Goal: Task Accomplishment & Management: Complete application form

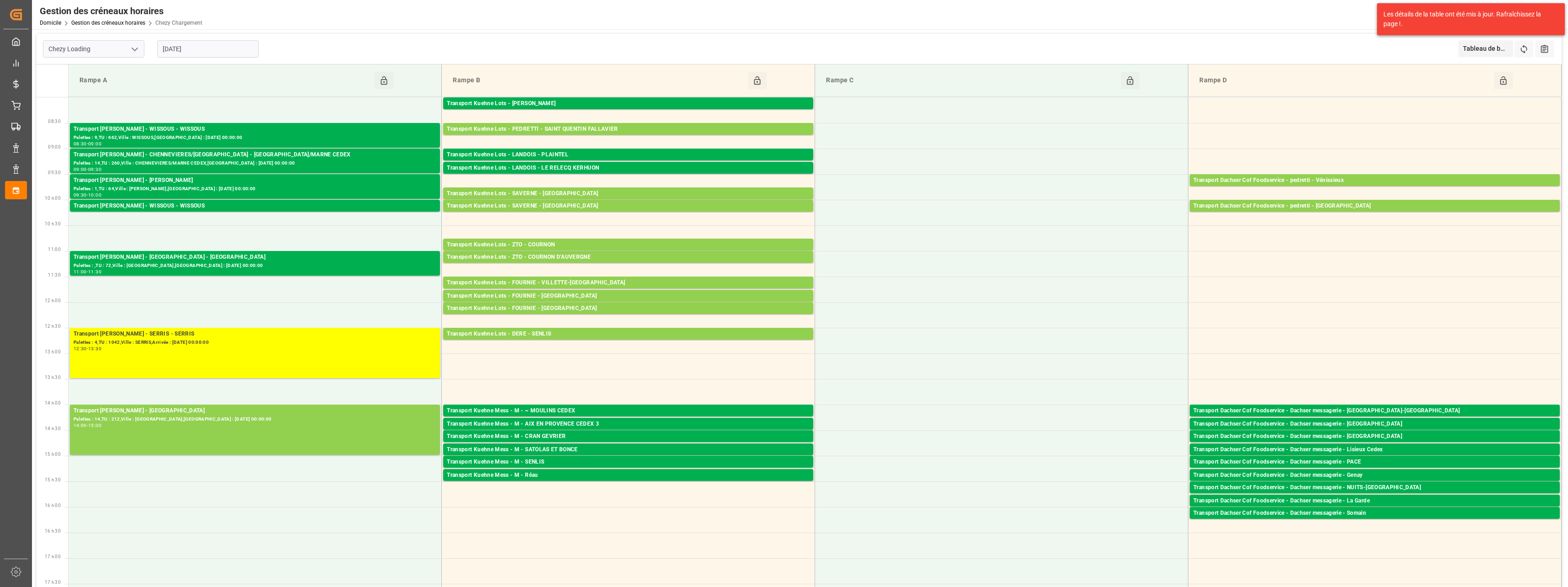
click at [812, 19] on div "Gestion des créneaux horaires Domicile Gestion des créneaux horaires Chezy Char…" at bounding box center [797, 15] width 1542 height 29
click at [227, 45] on input "[DATE]" at bounding box center [208, 49] width 102 height 18
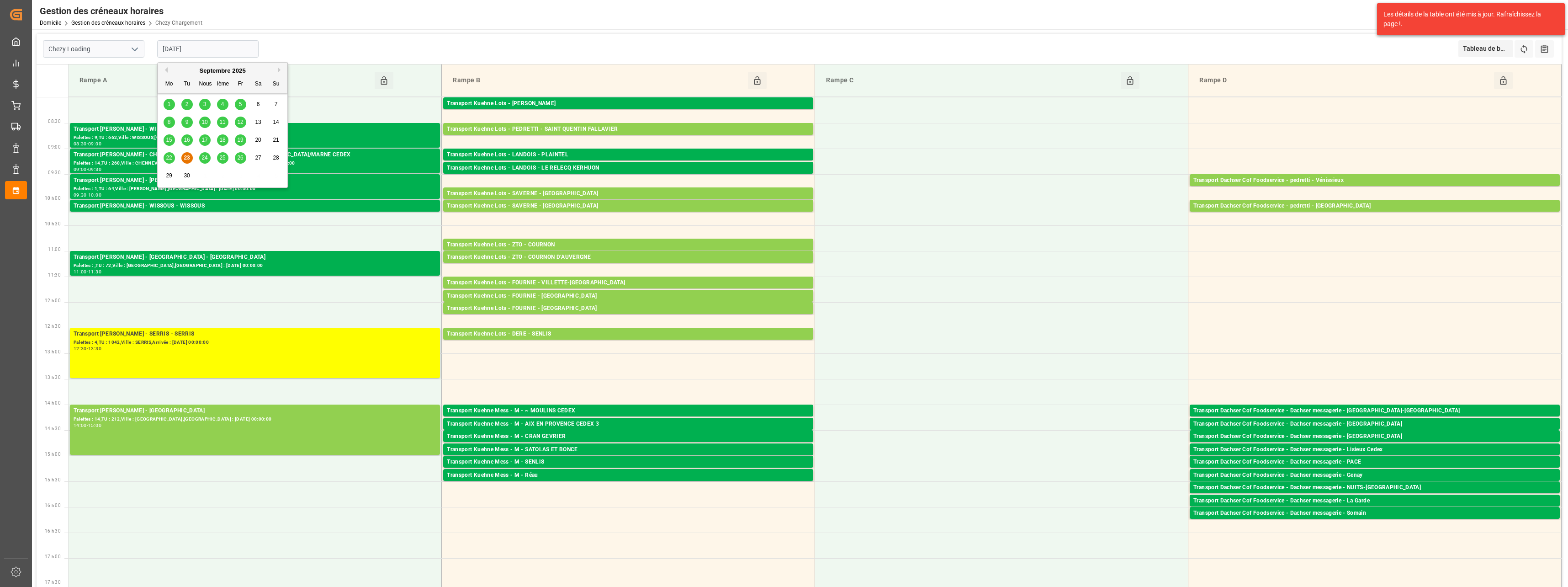
click at [208, 156] on div "24" at bounding box center [205, 158] width 12 height 11
type input "[DATE]"
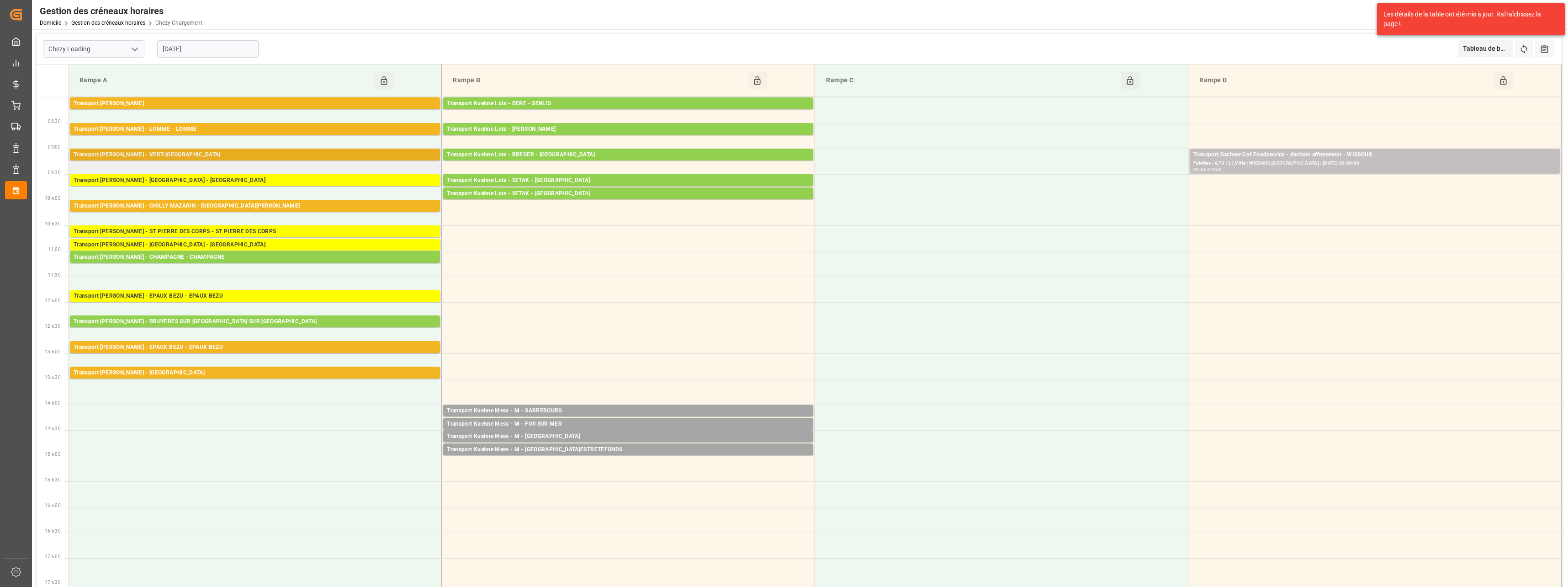
click at [173, 154] on div "Transport [PERSON_NAME] - VERT-[GEOGRAPHIC_DATA]" at bounding box center [255, 155] width 363 height 9
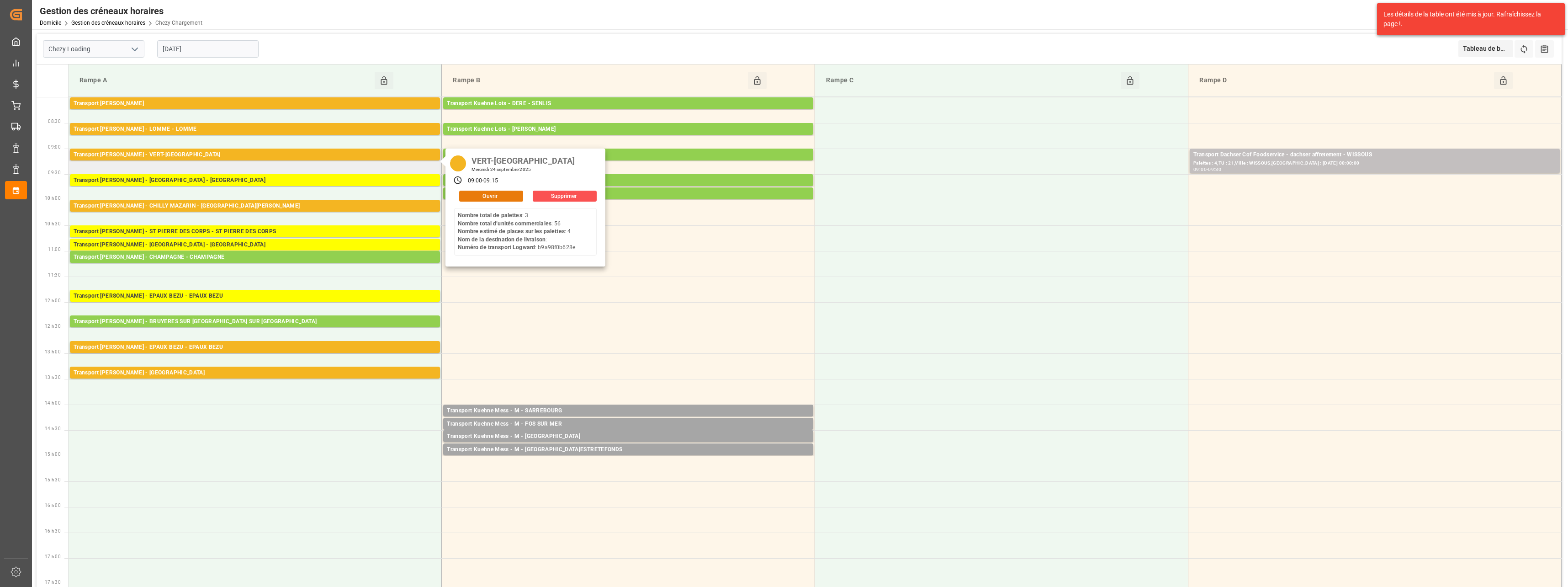
click at [464, 191] on button "Ouvrir" at bounding box center [491, 196] width 64 height 11
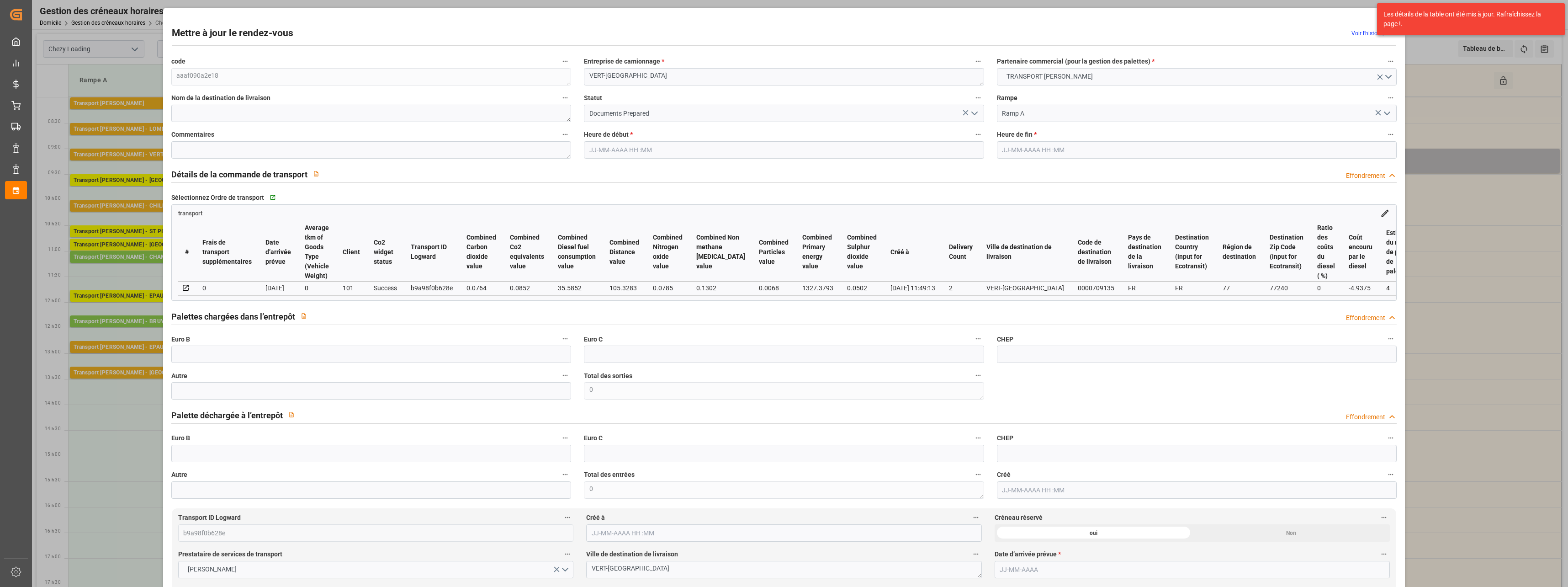
type input "4"
type input "146.08"
type input "0"
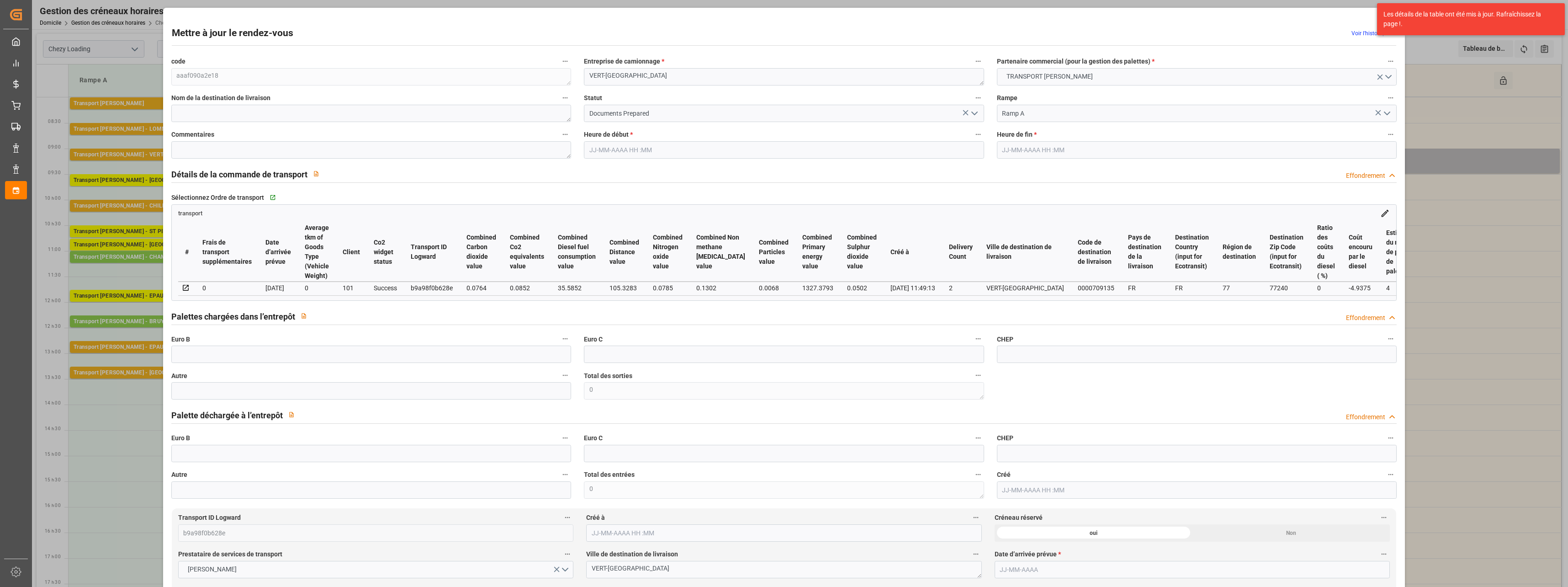
type input "141.1425"
type input "-4.9375"
type input "0"
type input "1257.528"
type input "1625"
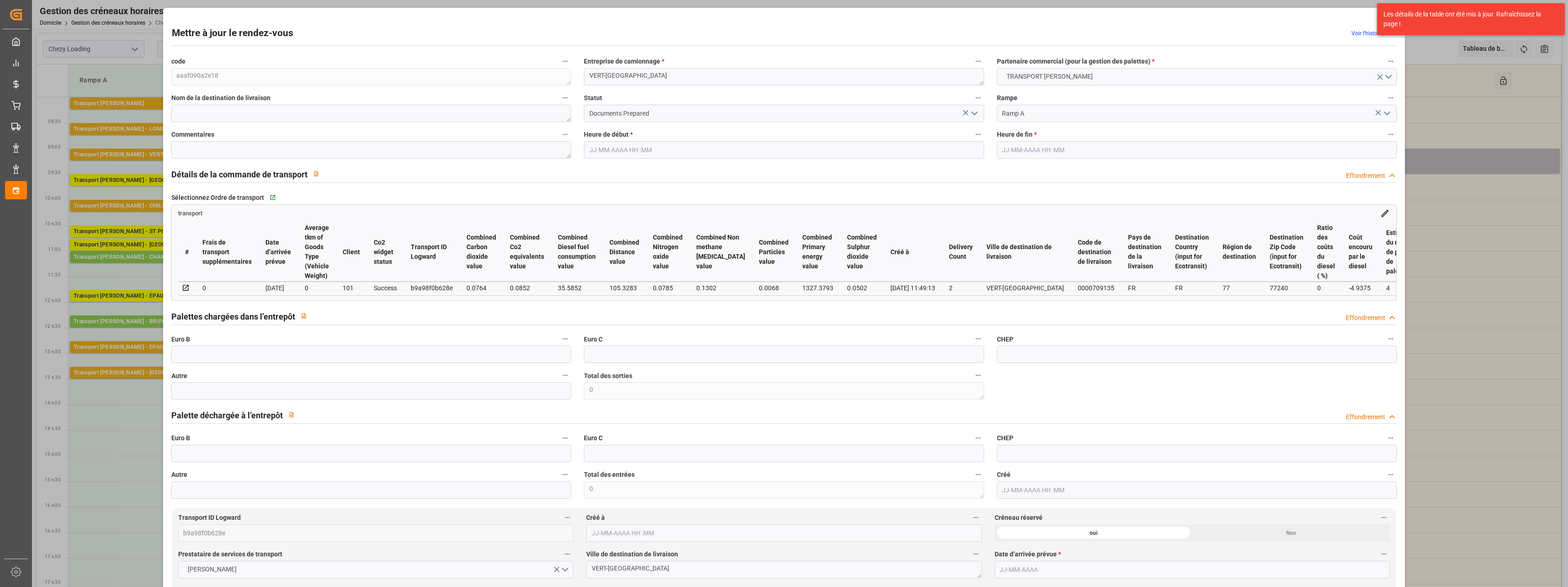
type input "3909.6"
type input "77"
type input "3"
type input "56"
type input "4"
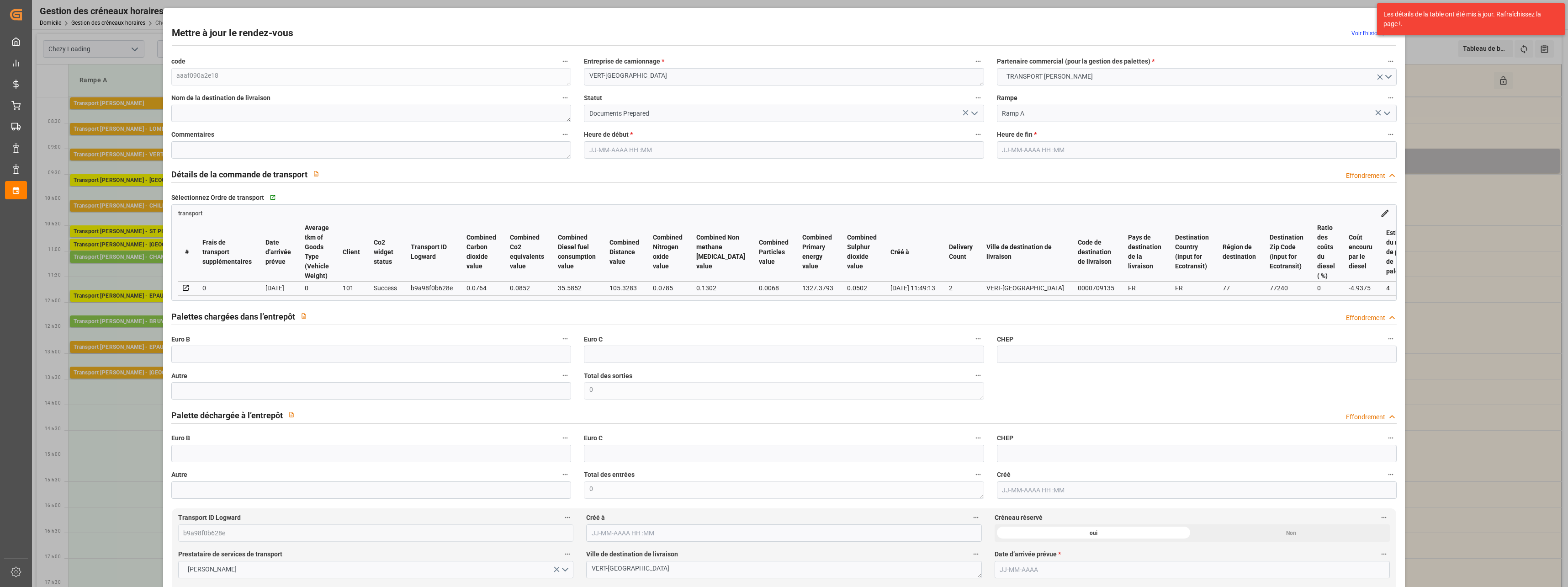
type input "101"
type input "1455"
type input "0"
type input "4710.8598"
type input "0"
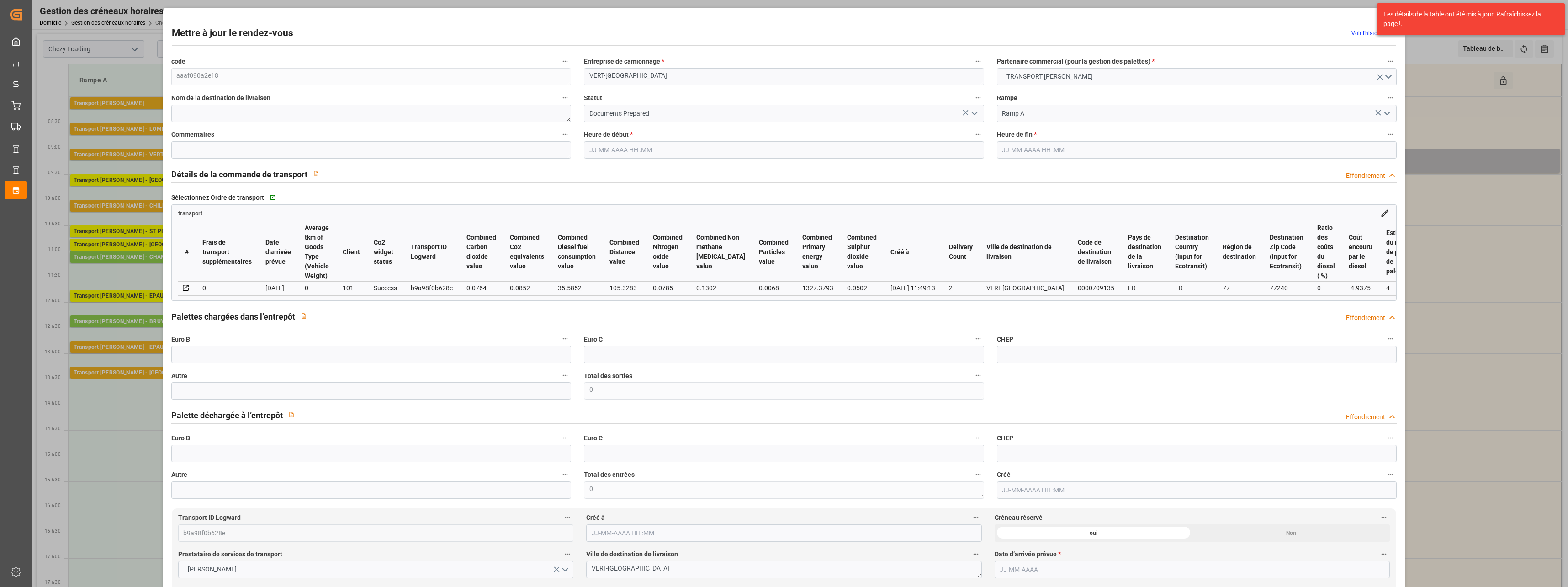
type input "0"
type input "21"
type input "35"
type input "[DATE] 09:00"
type input "[DATE] 09:15"
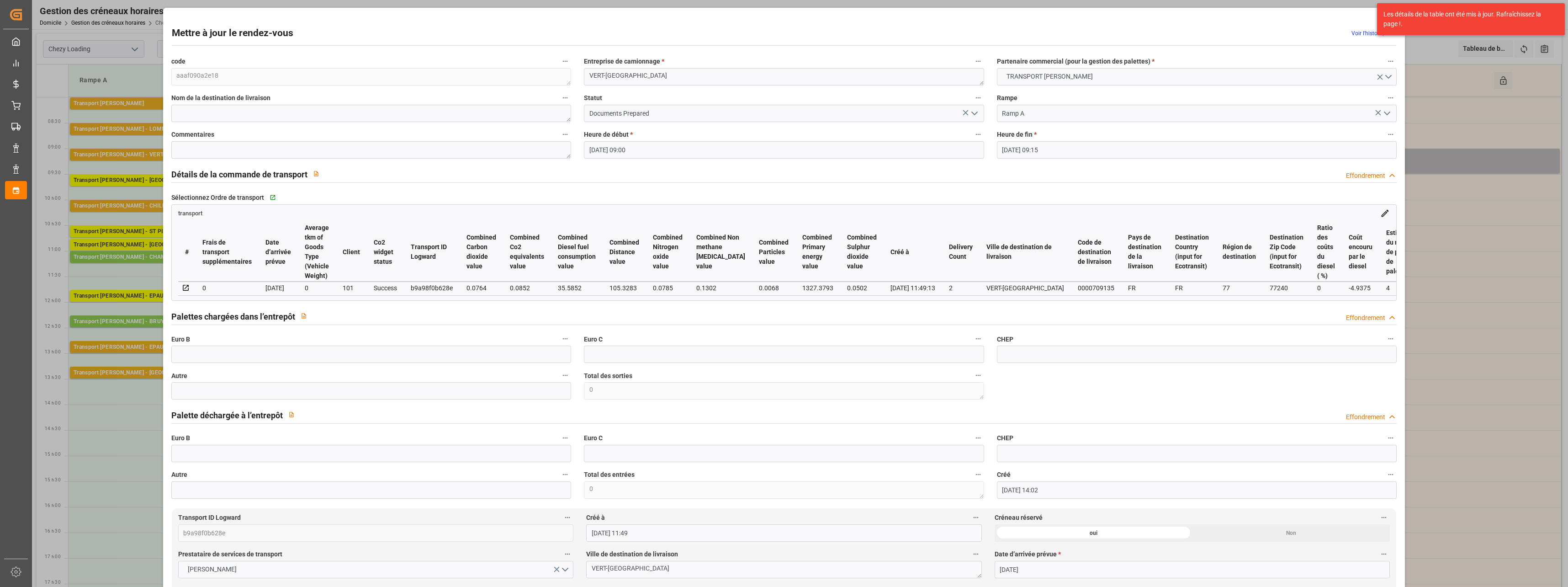
type input "[DATE] 14:02"
type input "[DATE] 11:49"
type input "[DATE]"
click at [972, 114] on polyline "Ouvrir le menu" at bounding box center [974, 113] width 5 height 3
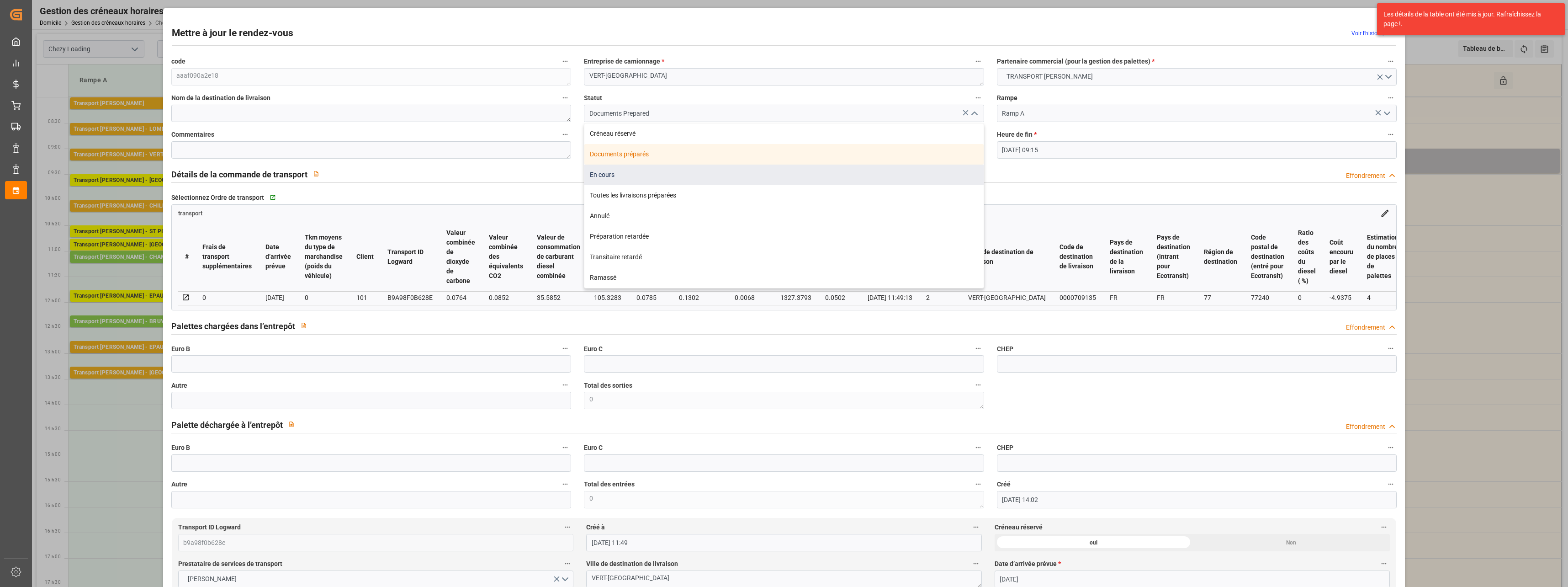
click at [608, 175] on div "En cours" at bounding box center [784, 175] width 399 height 21
type input "In Progress"
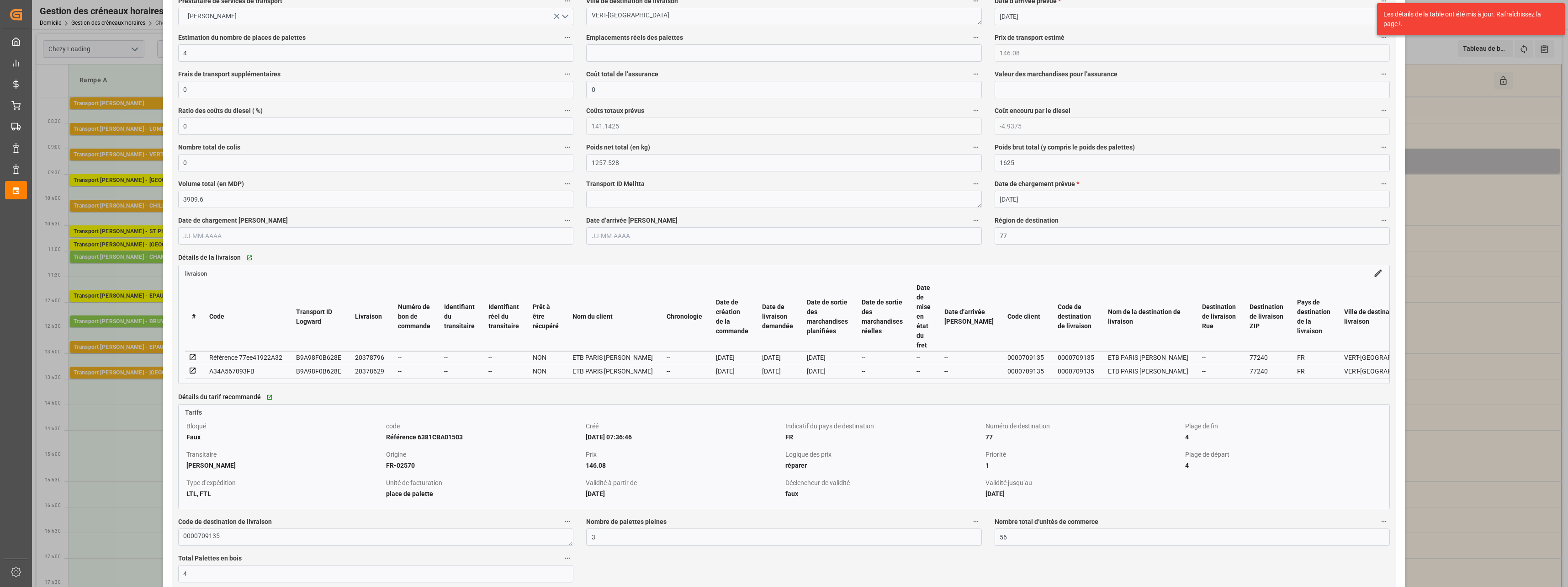
scroll to position [594, 0]
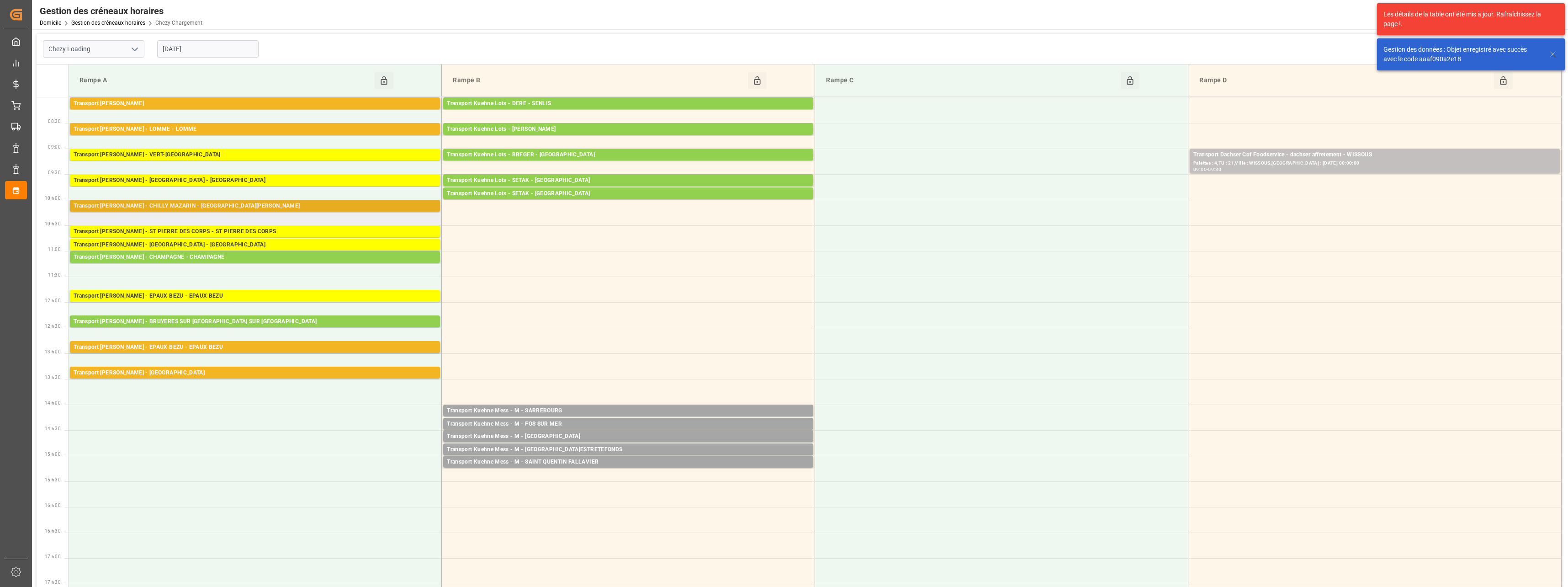
click at [193, 211] on div "Palettes : 3,TU : 96,Ville : [PERSON_NAME],[GEOGRAPHIC_DATA] : [DATE] 00:00:00" at bounding box center [255, 214] width 363 height 8
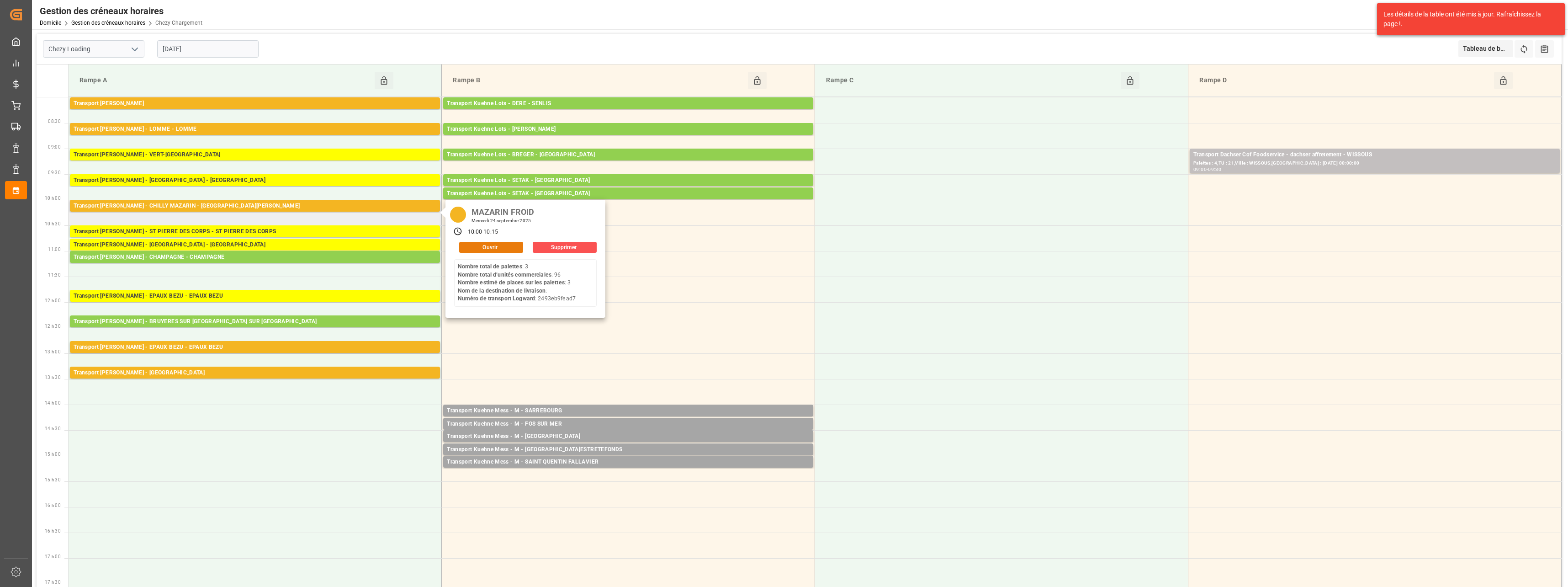
click at [497, 250] on button "Ouvrir" at bounding box center [491, 247] width 64 height 11
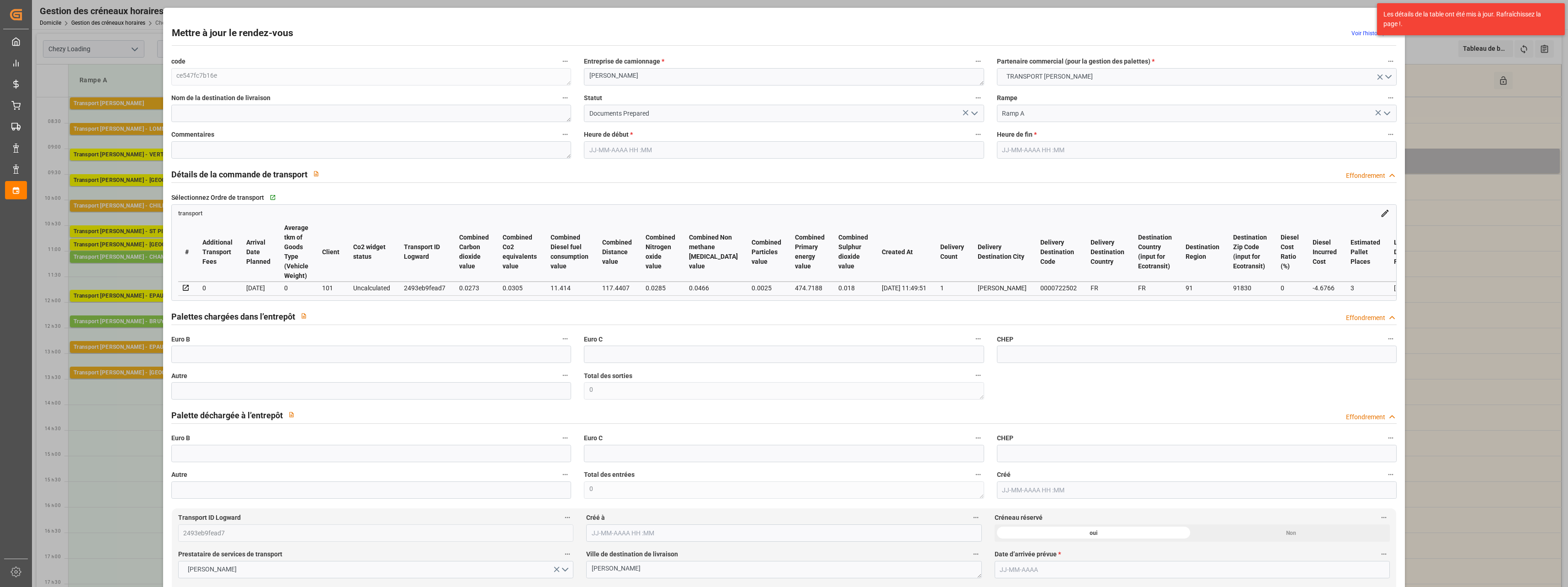
type input "3"
type input "138.36"
type input "0"
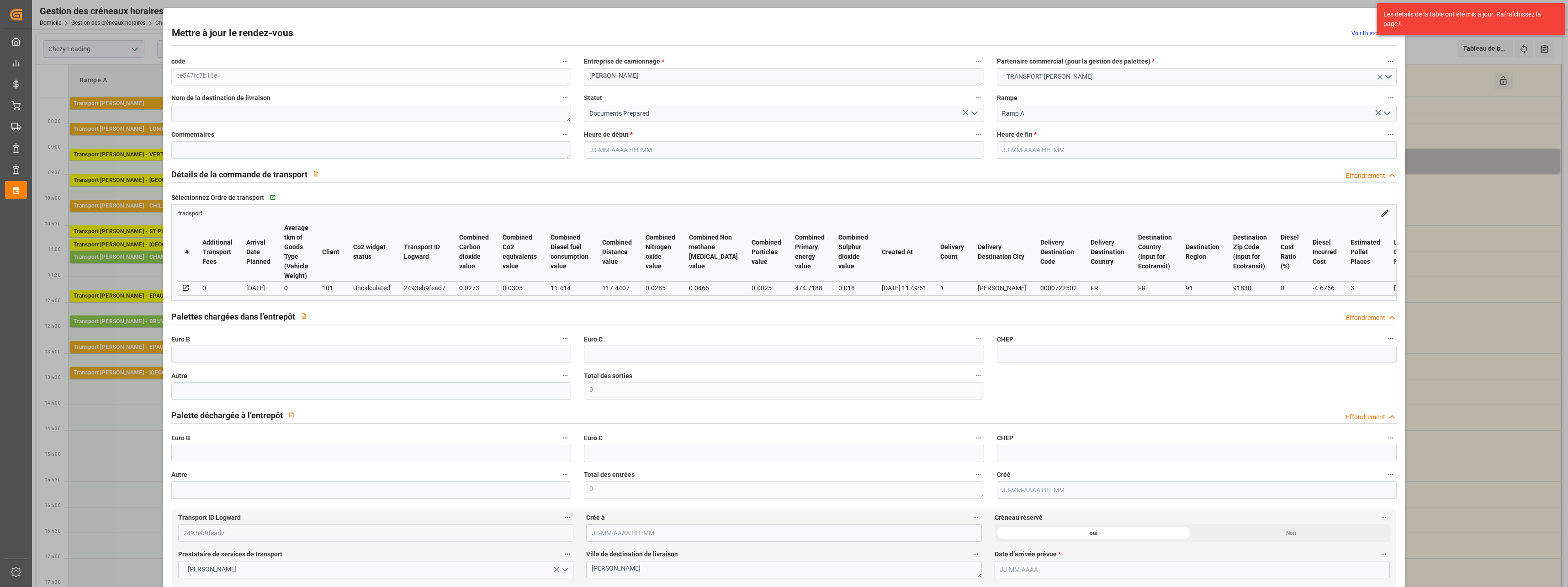
type input "133.6834"
type input "-4.6766"
type input "1"
type input "349.16"
type input "600.208"
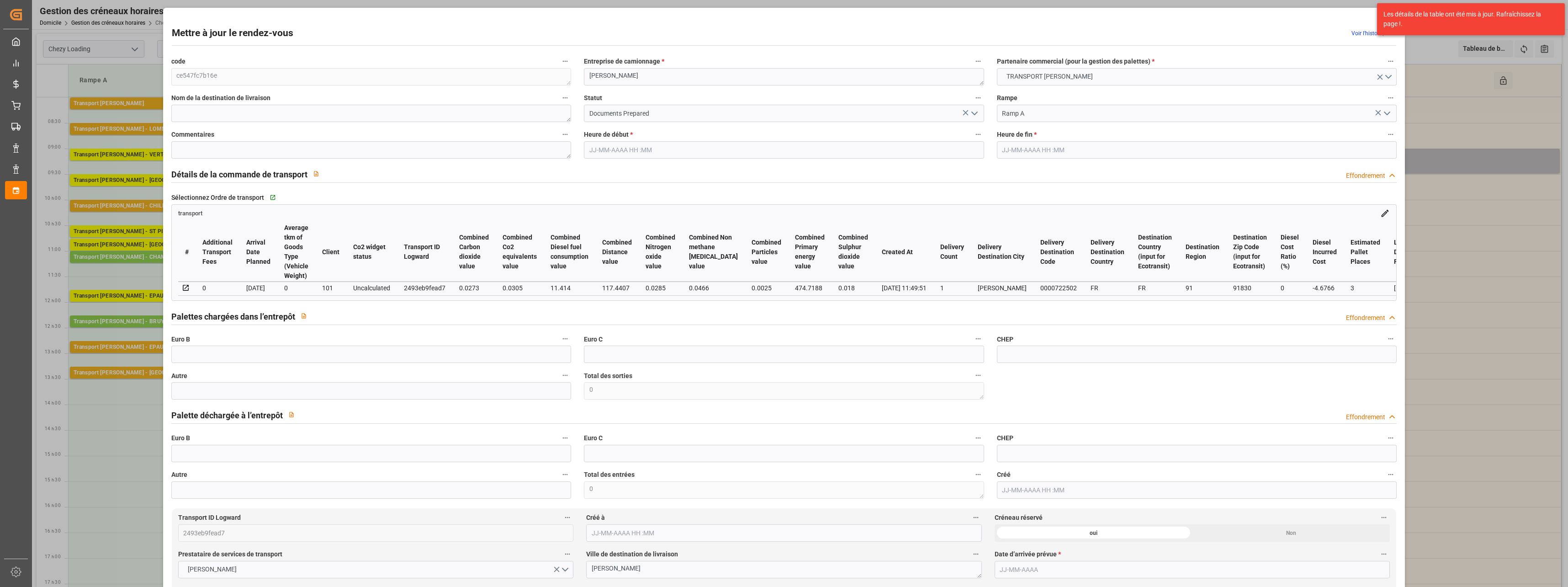
type input "2463.656"
type input "91"
type input "3"
type input "96"
type input "5"
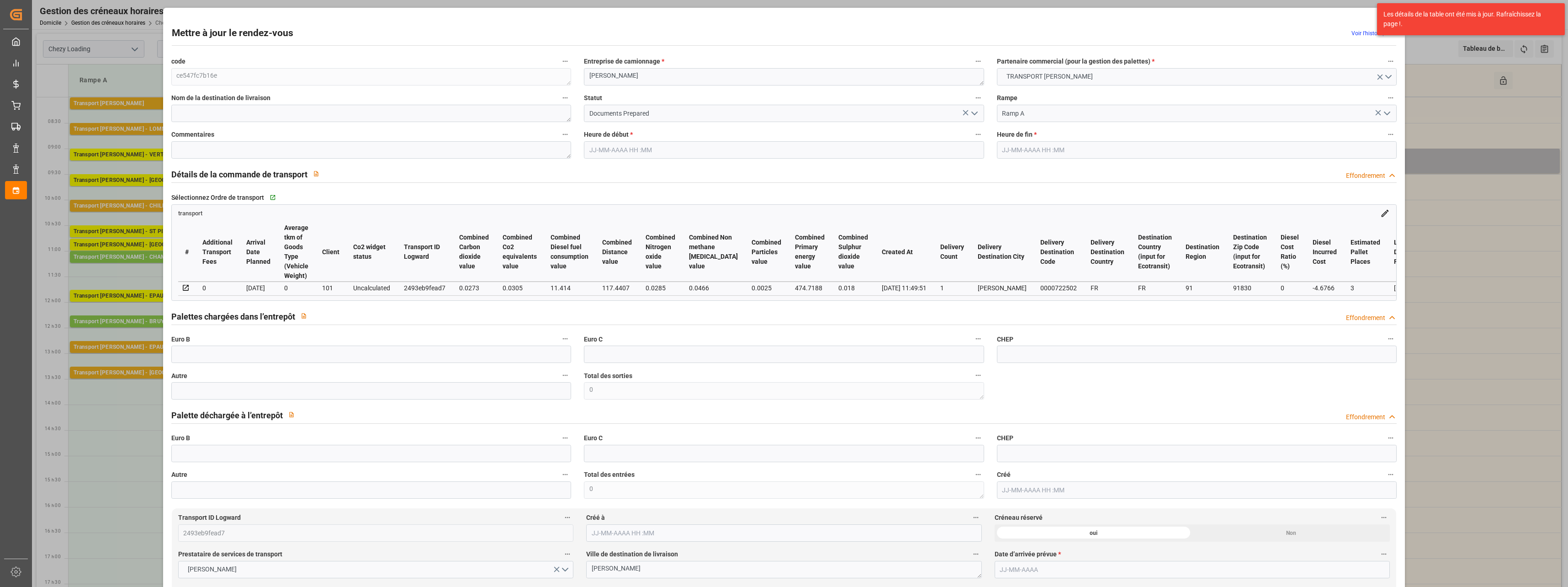
type input "101"
type input "470.592"
type input "0"
type input "4710.8598"
type input "0"
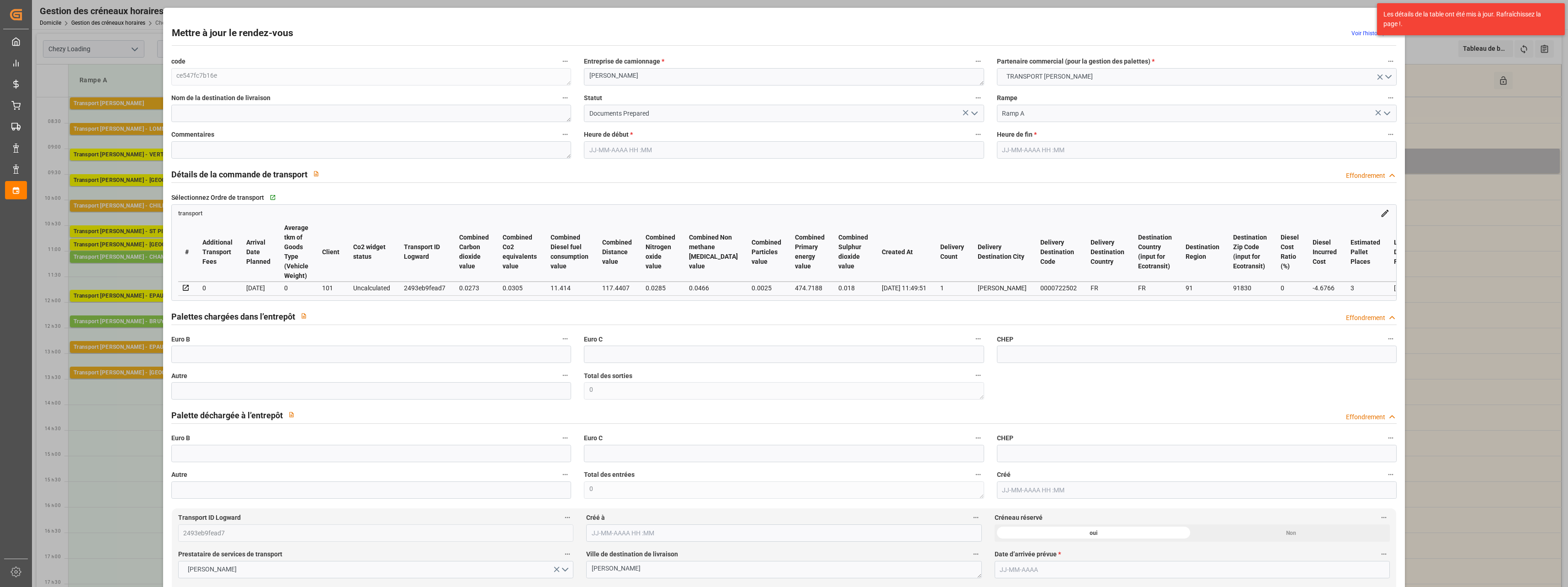
type input "0"
type input "21"
type input "35"
type input "[DATE] 10:00"
type input "[DATE] 10:15"
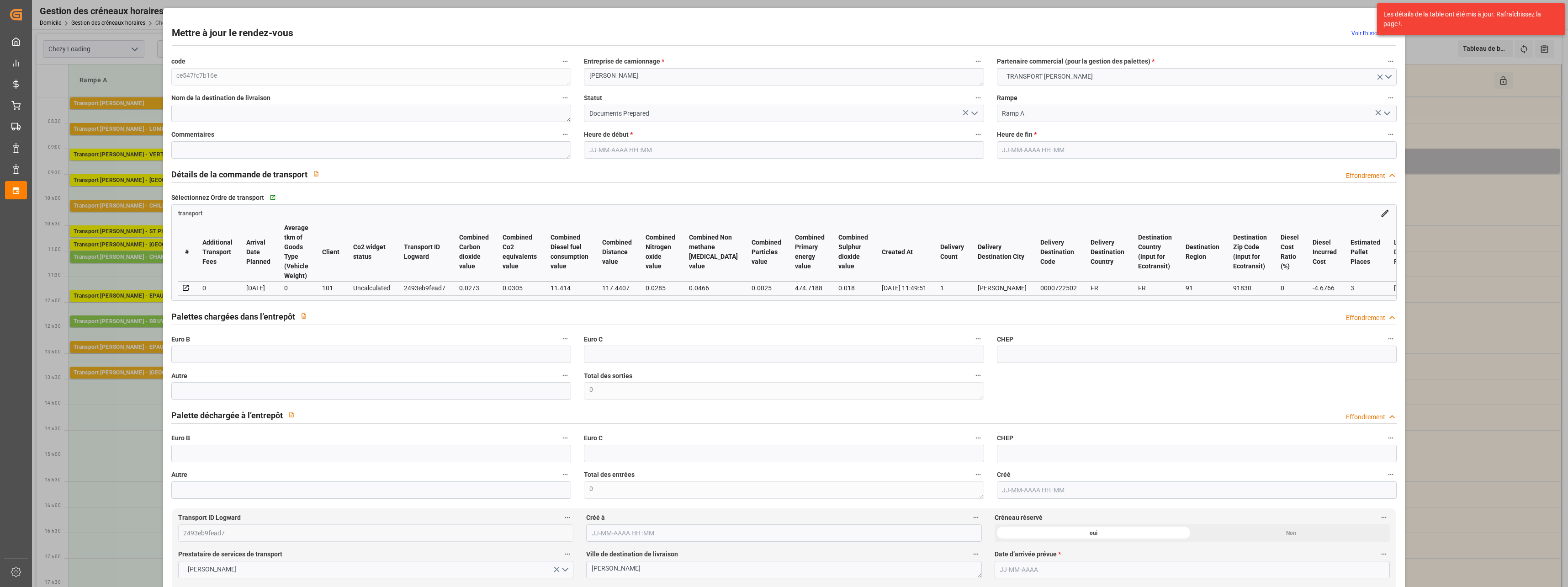
type input "[DATE] 14:07"
type input "[DATE] 11:49"
type input "[DATE]"
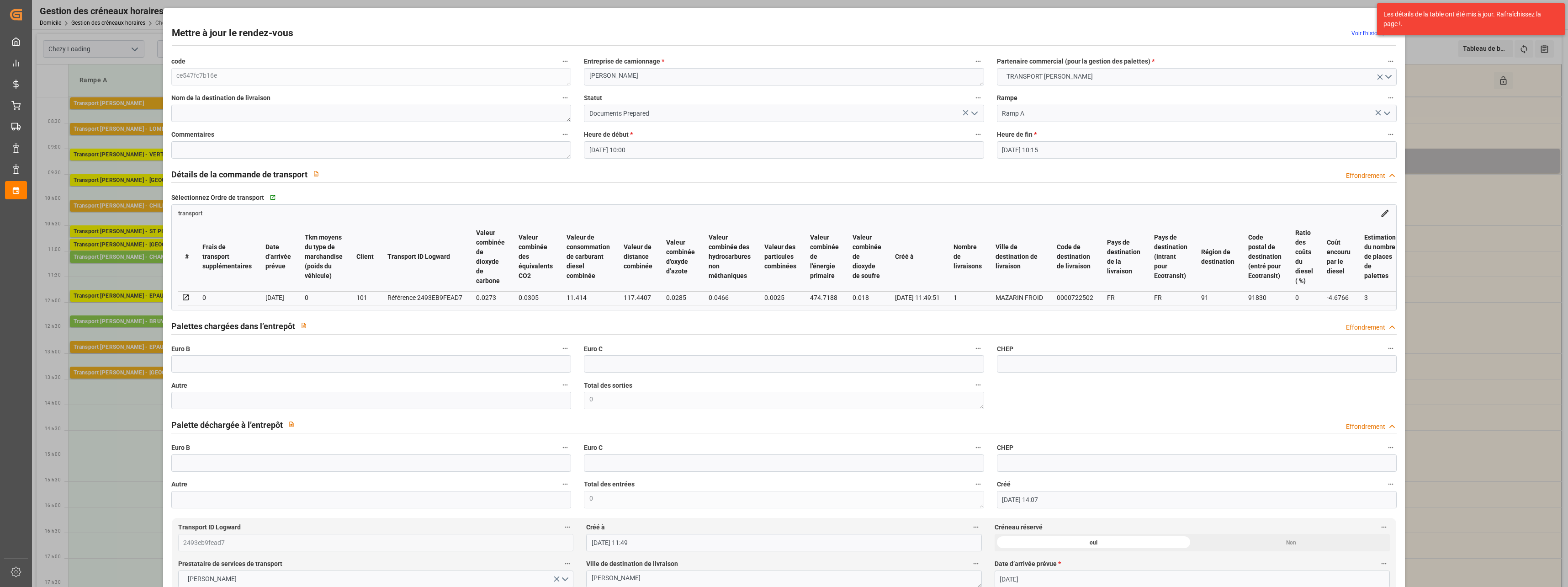
drag, startPoint x: 971, startPoint y: 114, endPoint x: 936, endPoint y: 121, distance: 35.7
click at [971, 114] on icon "Ouvrir le menu" at bounding box center [975, 113] width 11 height 11
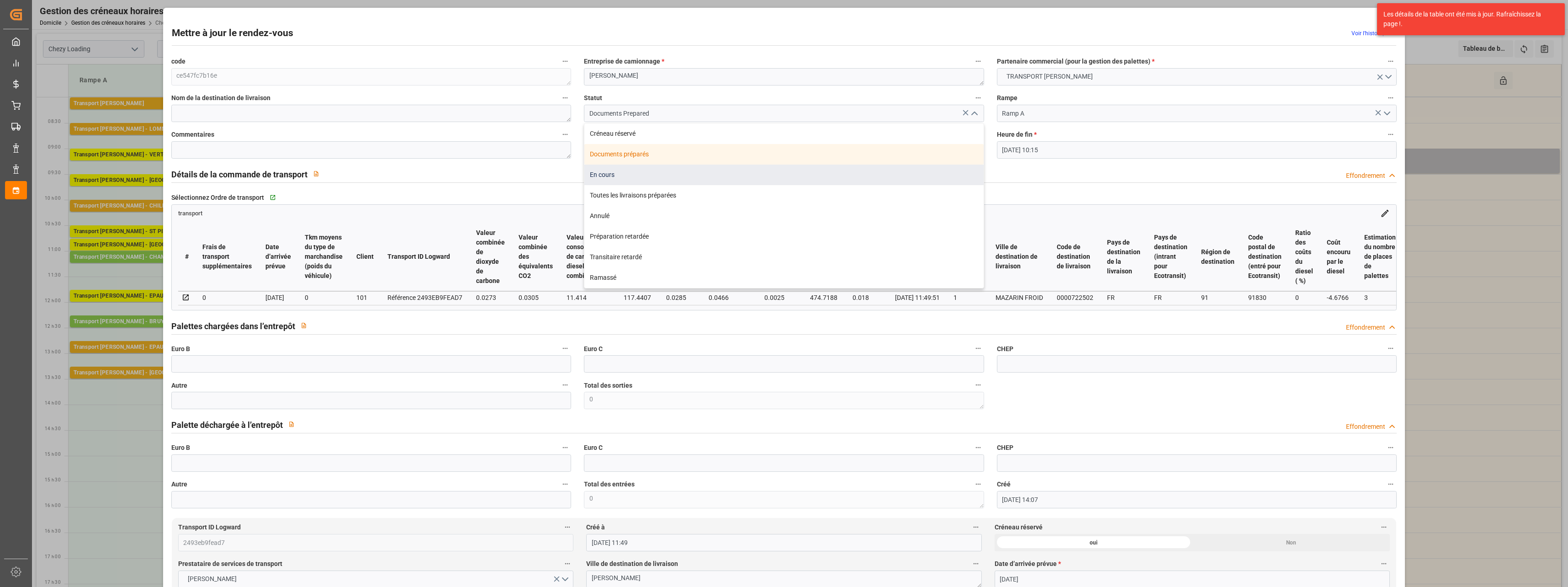
click at [611, 172] on div "En cours" at bounding box center [784, 175] width 399 height 21
type input "In Progress"
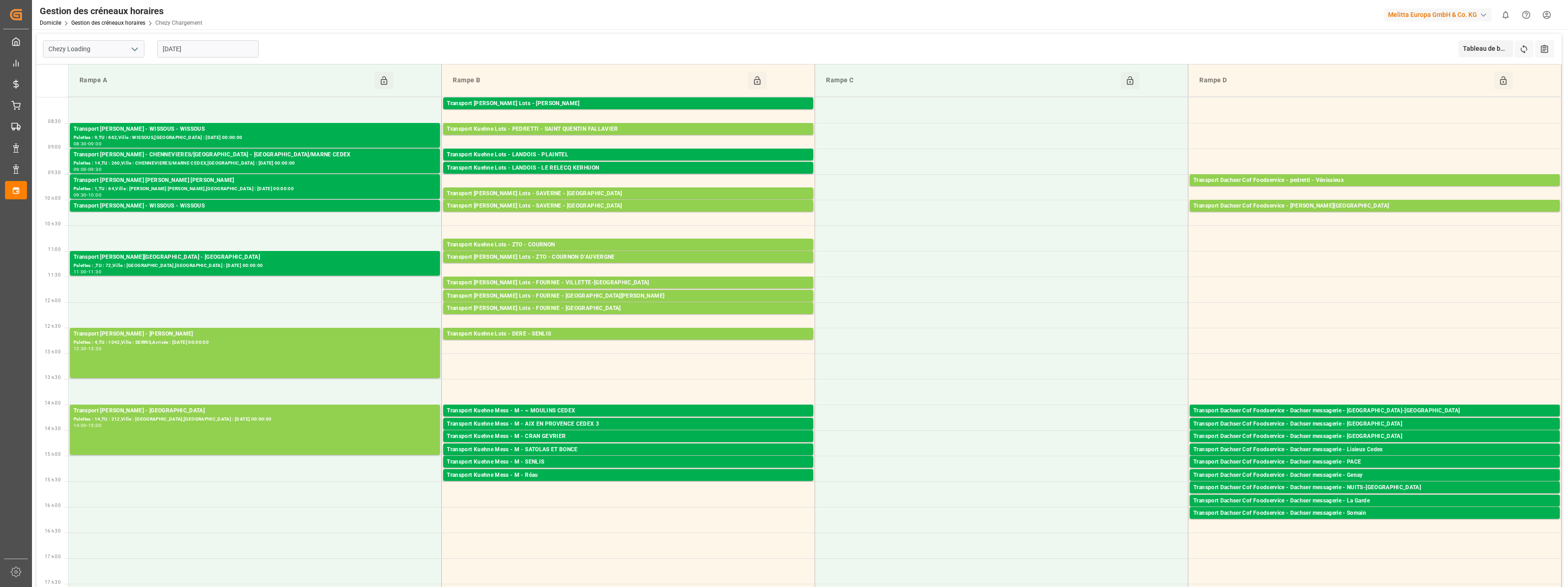
click at [201, 49] on input "[DATE]" at bounding box center [208, 49] width 102 height 18
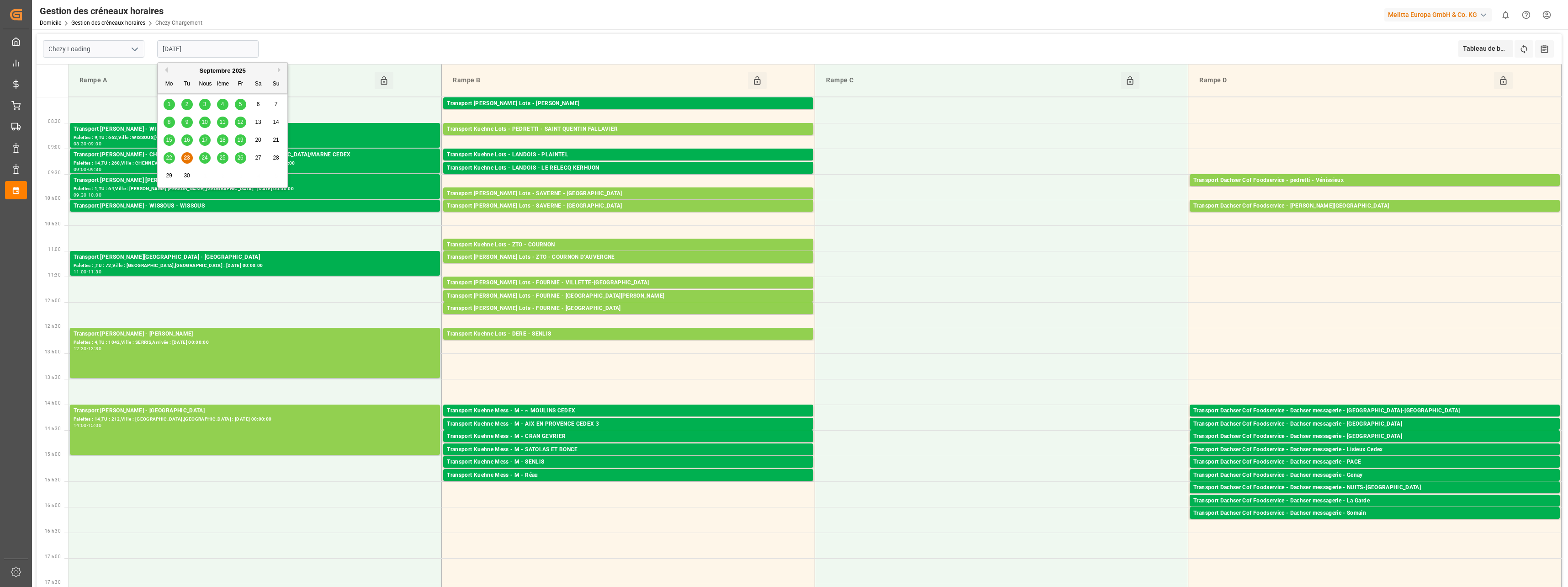
click at [205, 157] on span "24" at bounding box center [205, 158] width 6 height 7
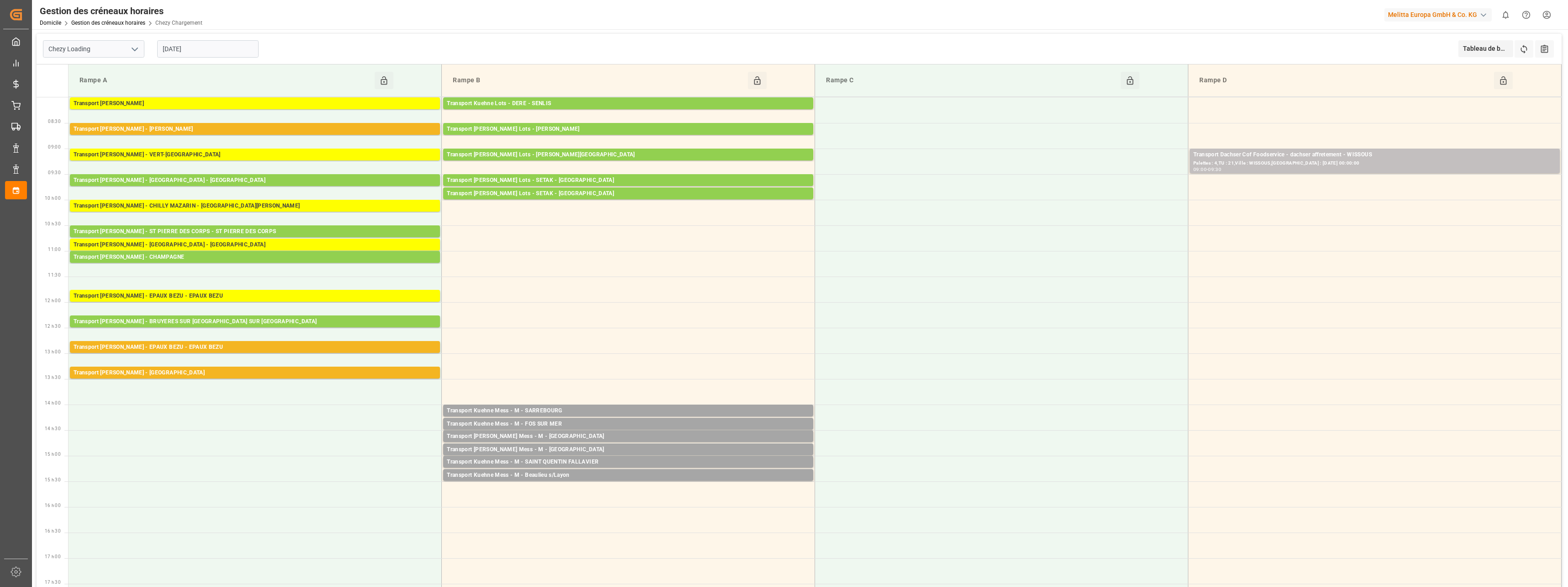
click at [210, 51] on input "[DATE]" at bounding box center [208, 49] width 102 height 18
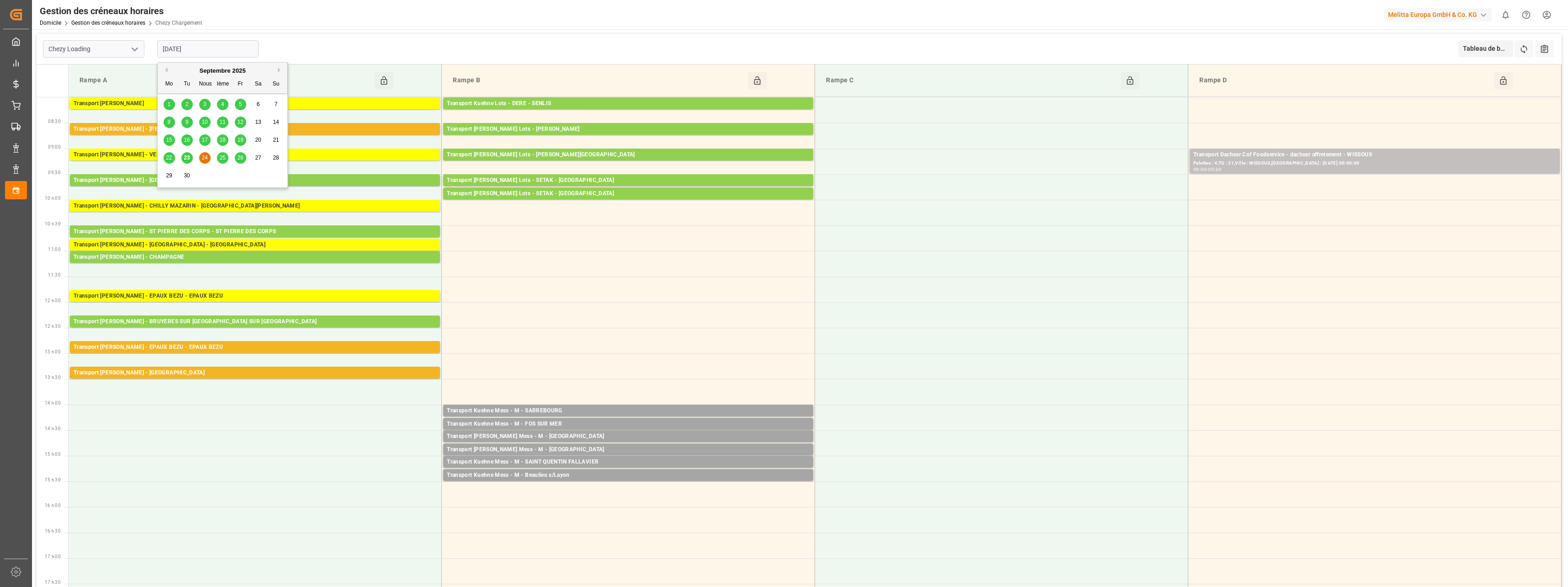
click at [223, 160] on span "25" at bounding box center [222, 158] width 6 height 7
type input "[DATE]"
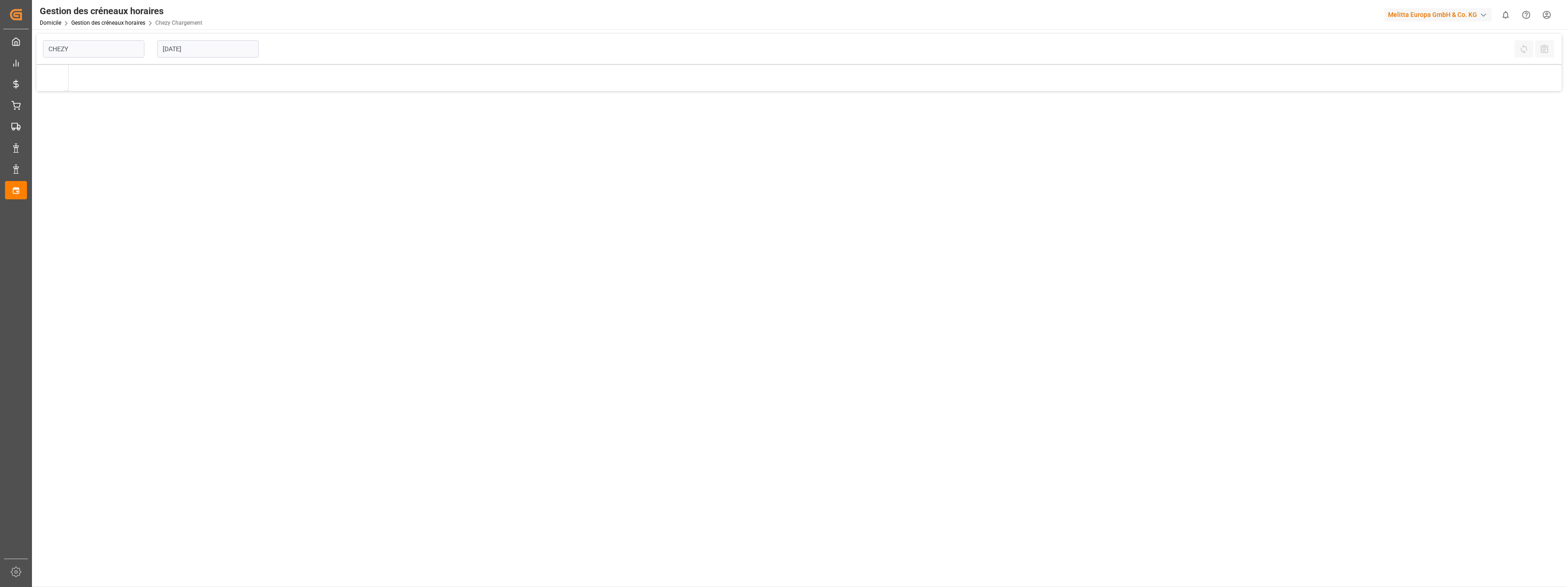
type input "Chezy Loading"
